Goal: Task Accomplishment & Management: Manage account settings

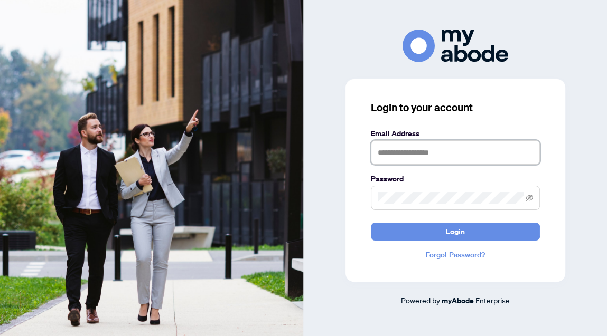
click at [441, 156] on input "text" at bounding box center [455, 152] width 169 height 24
type input "**********"
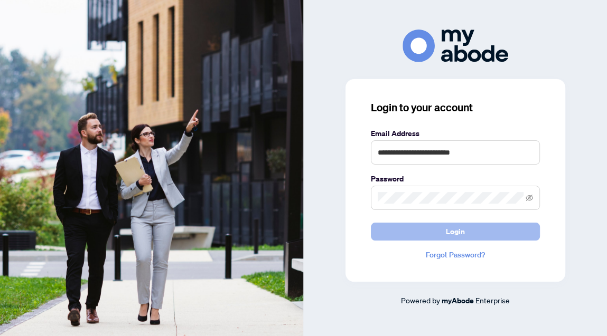
click at [452, 229] on span "Login" at bounding box center [455, 231] width 19 height 17
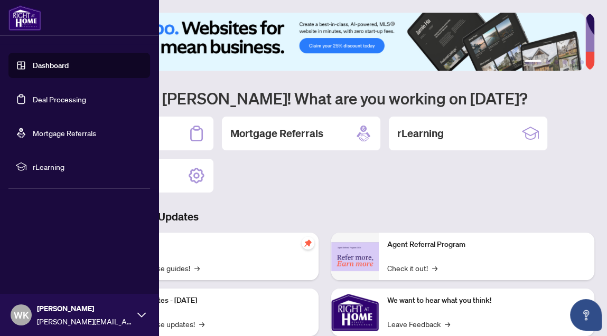
click at [33, 65] on link "Dashboard" at bounding box center [51, 66] width 36 height 10
click at [46, 101] on link "Deal Processing" at bounding box center [59, 100] width 53 height 10
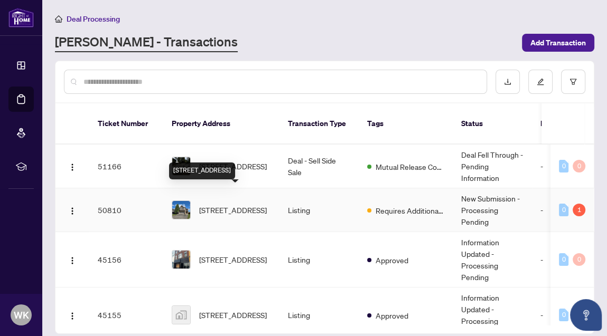
click at [214, 204] on span "6 Buffridge Tr, Brampton, Ontario L7A 1H2, Canada" at bounding box center [233, 210] width 68 height 12
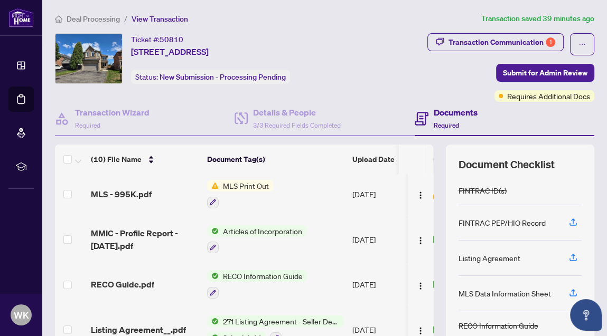
scroll to position [274, 0]
click at [416, 192] on img "button" at bounding box center [420, 196] width 8 height 8
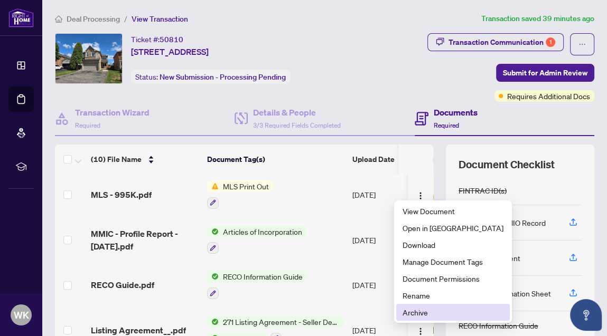
click at [420, 312] on span "Archive" at bounding box center [452, 313] width 101 height 12
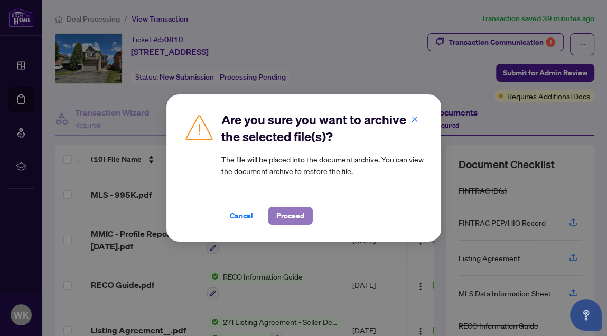
click at [299, 217] on span "Proceed" at bounding box center [290, 216] width 28 height 17
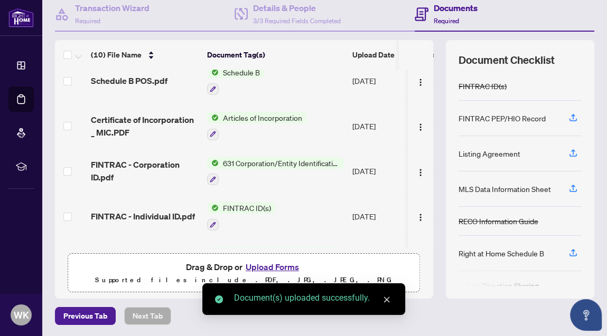
scroll to position [0, 0]
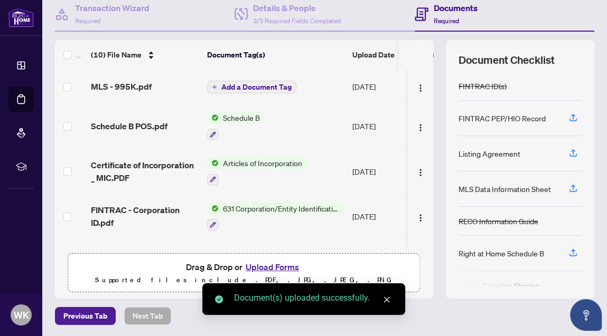
click at [274, 84] on span "Add a Document Tag" at bounding box center [256, 86] width 70 height 7
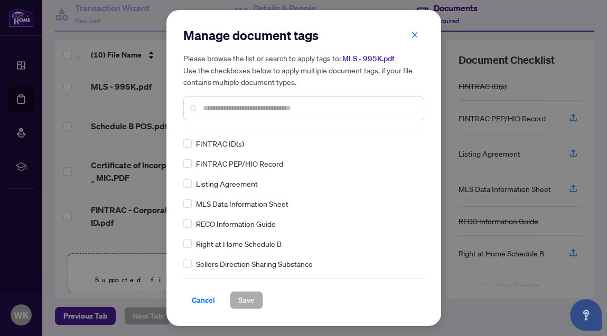
click at [243, 111] on input "text" at bounding box center [309, 108] width 212 height 12
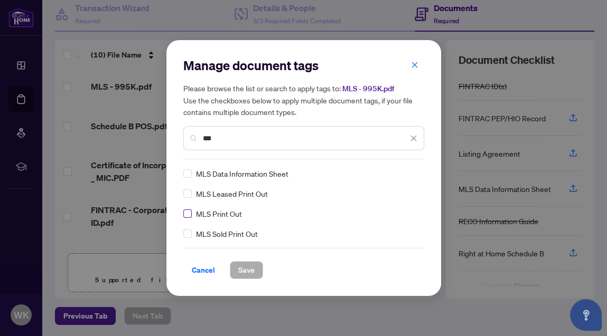
type input "***"
click at [244, 272] on span "Save" at bounding box center [246, 270] width 16 height 17
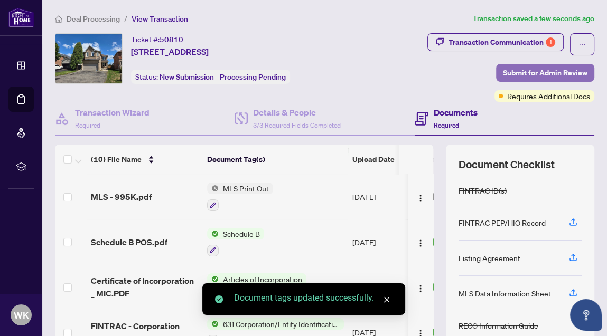
click at [521, 70] on span "Submit for Admin Review" at bounding box center [545, 72] width 84 height 17
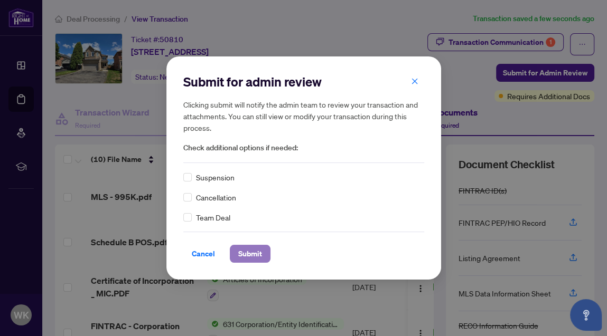
click at [250, 255] on span "Submit" at bounding box center [250, 254] width 24 height 17
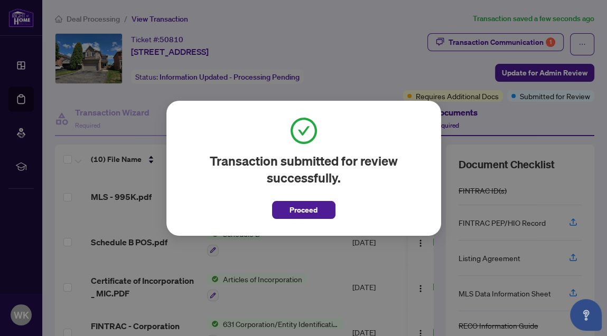
drag, startPoint x: 303, startPoint y: 210, endPoint x: 319, endPoint y: 3, distance: 207.6
click at [303, 208] on span "Proceed" at bounding box center [303, 210] width 28 height 17
